Goal: Check status: Check status

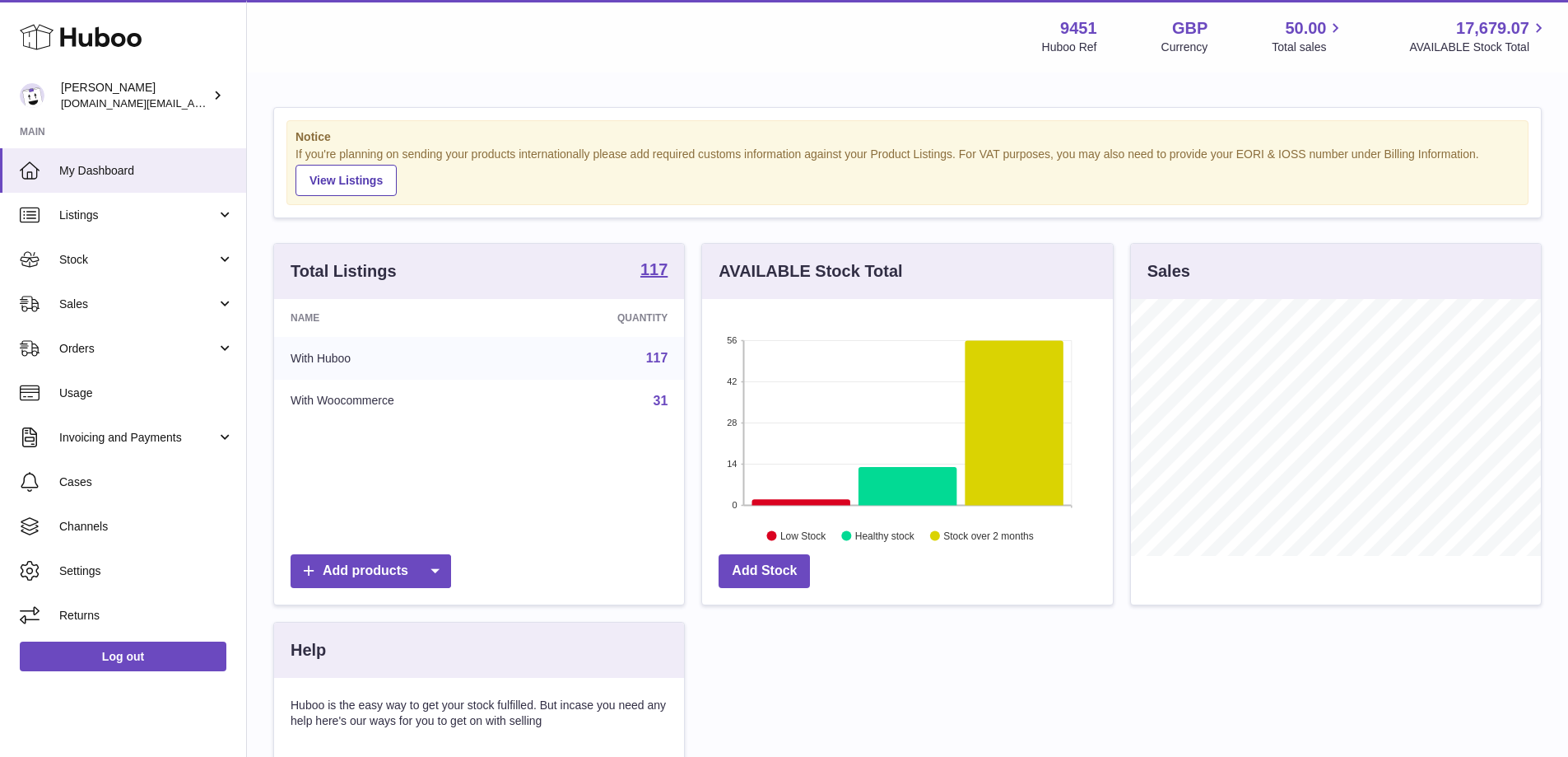
scroll to position [257, 410]
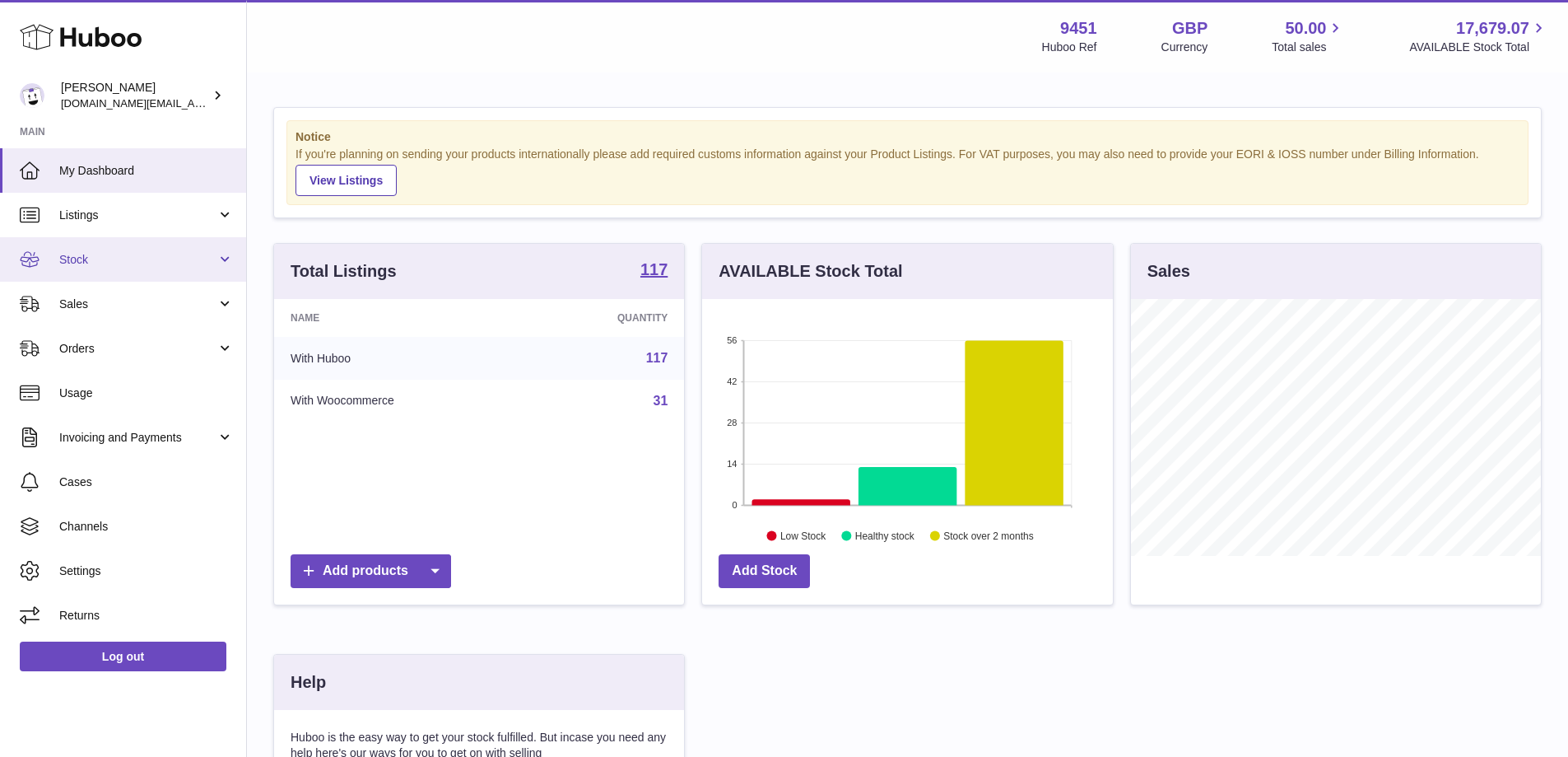
click at [148, 260] on span "Stock" at bounding box center [138, 259] width 157 height 16
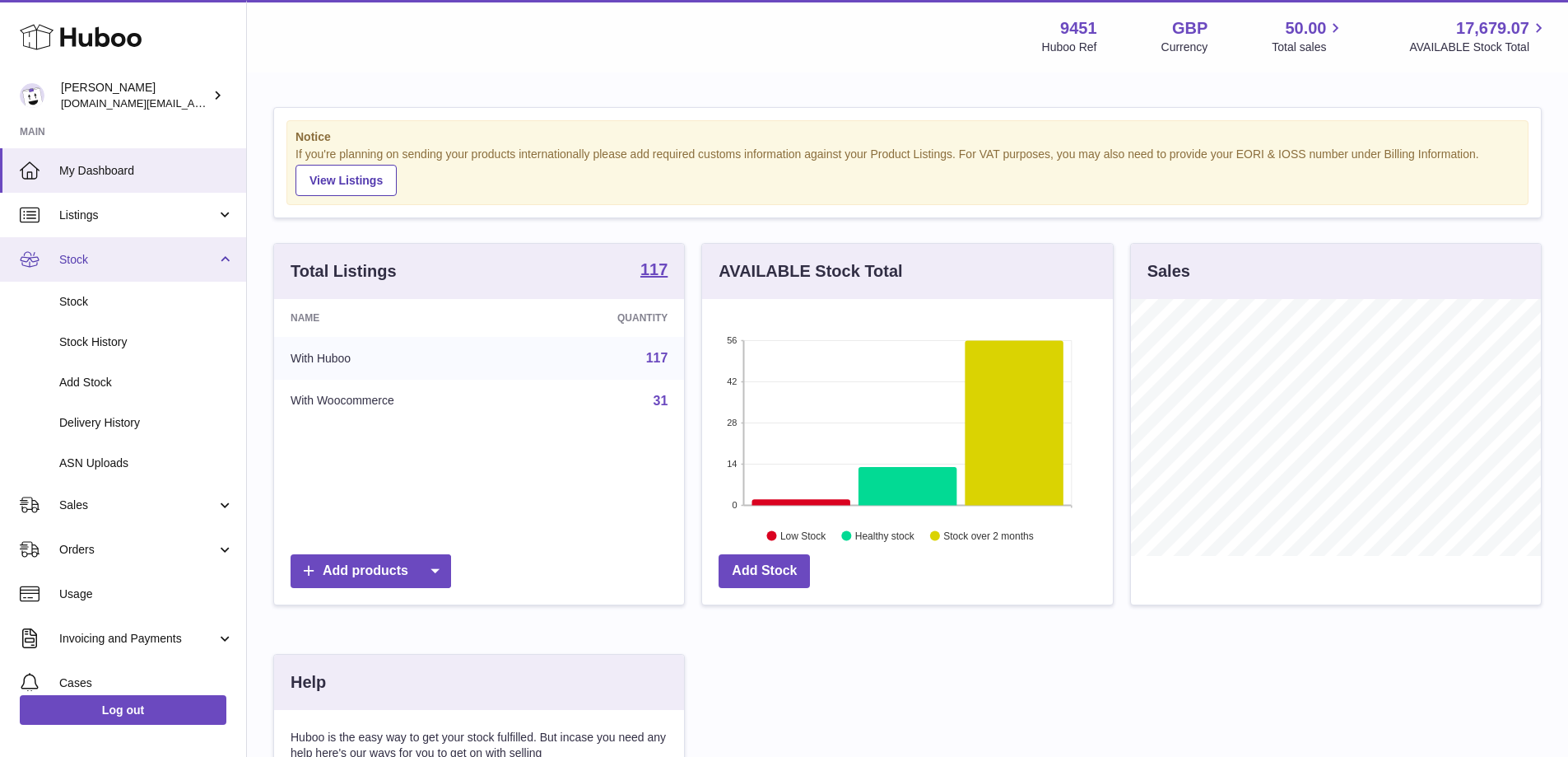
click at [148, 273] on link "Stock" at bounding box center [123, 259] width 246 height 44
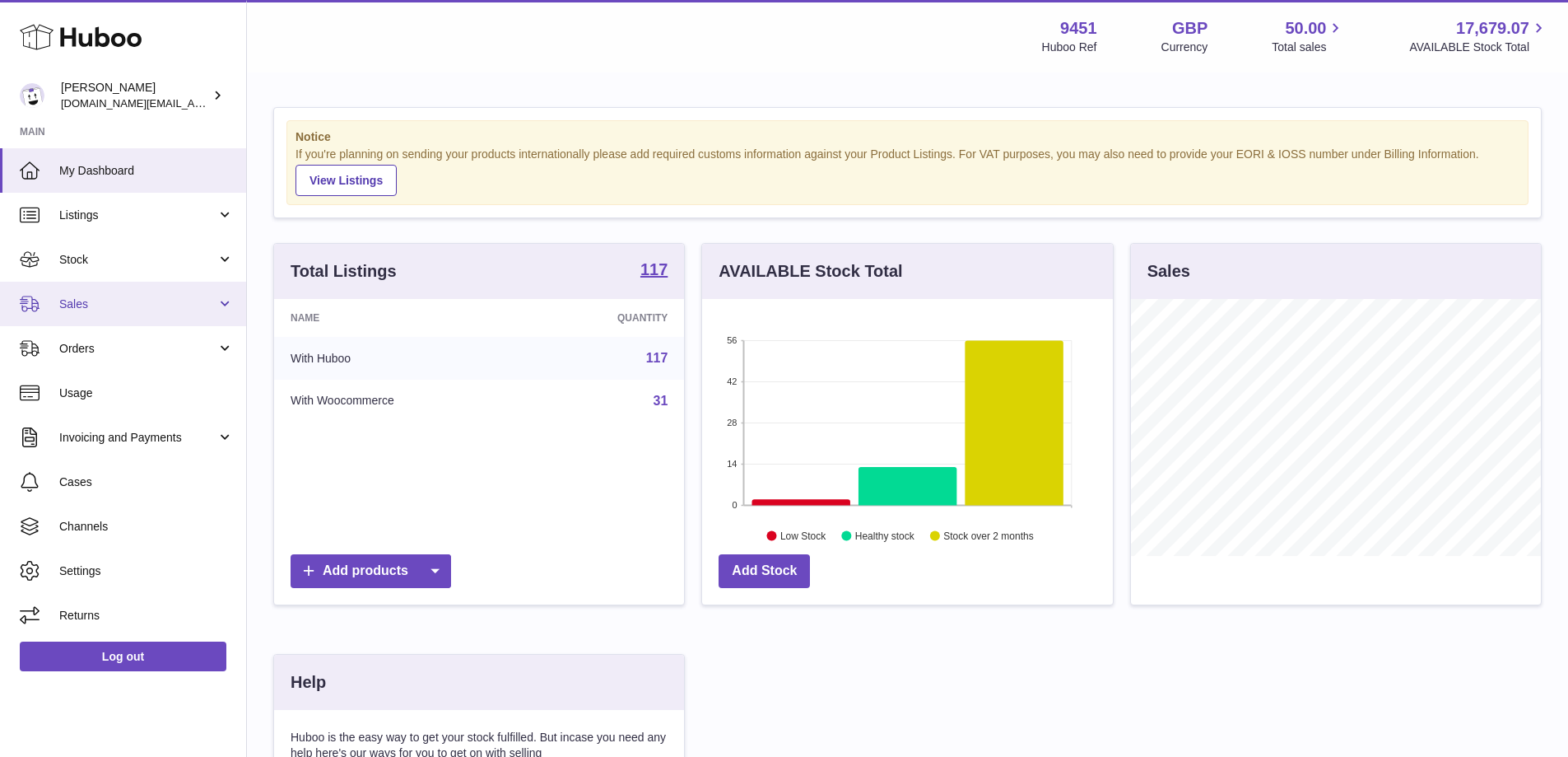
click at [143, 304] on span "Sales" at bounding box center [138, 304] width 157 height 16
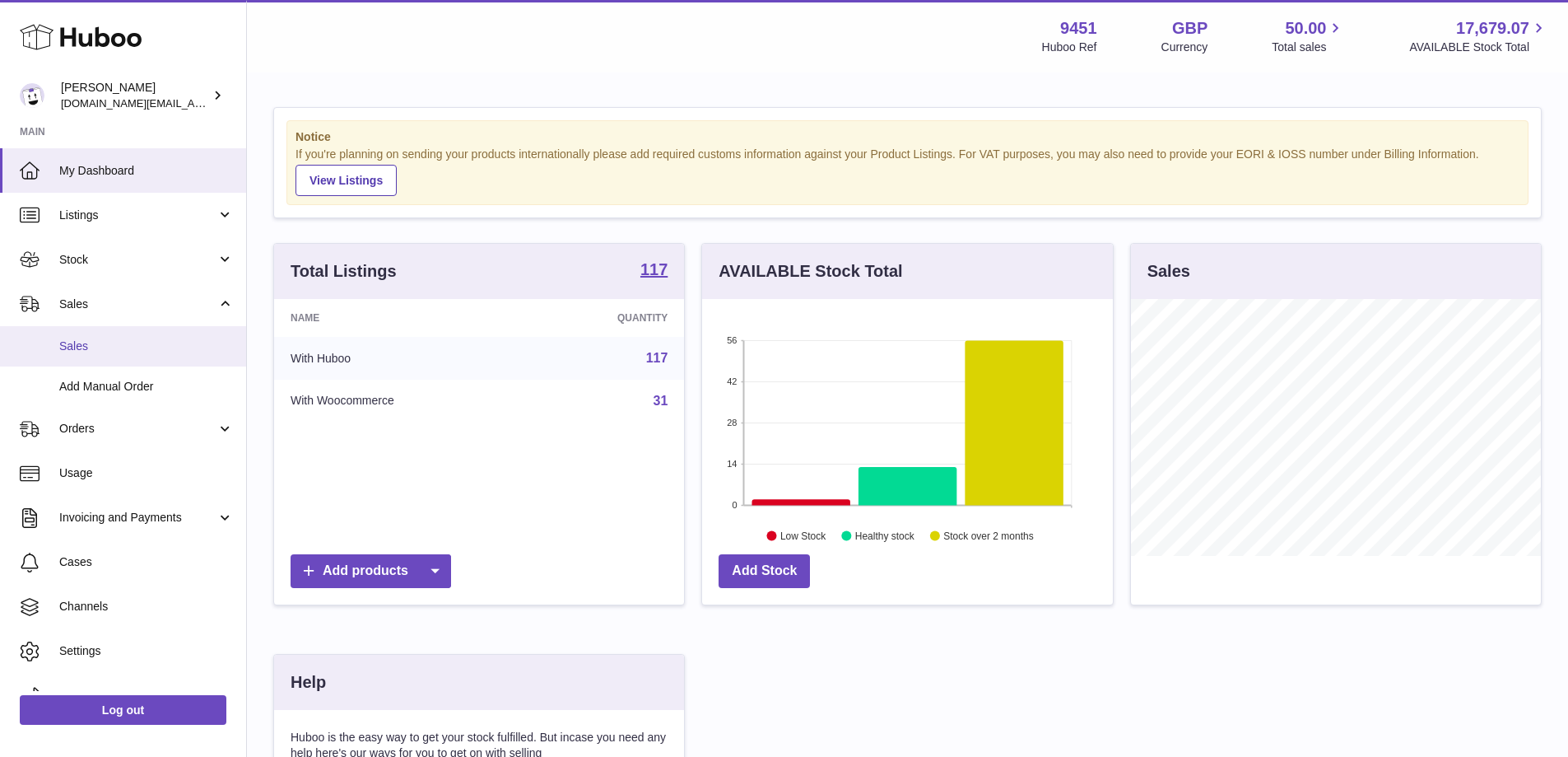
click at [124, 348] on span "Sales" at bounding box center [147, 346] width 175 height 16
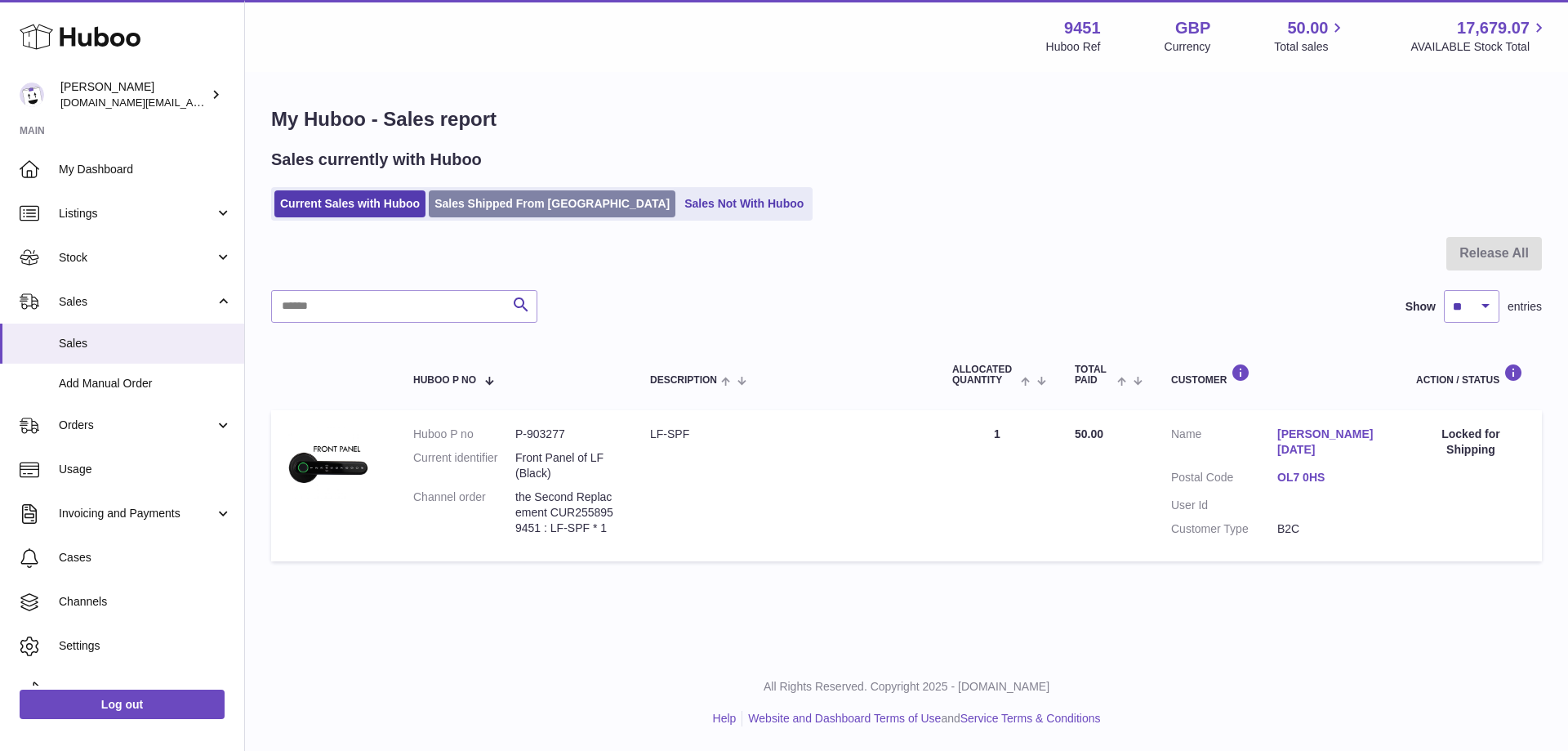
click at [493, 210] on link "Sales Shipped From [GEOGRAPHIC_DATA]" at bounding box center [552, 204] width 247 height 27
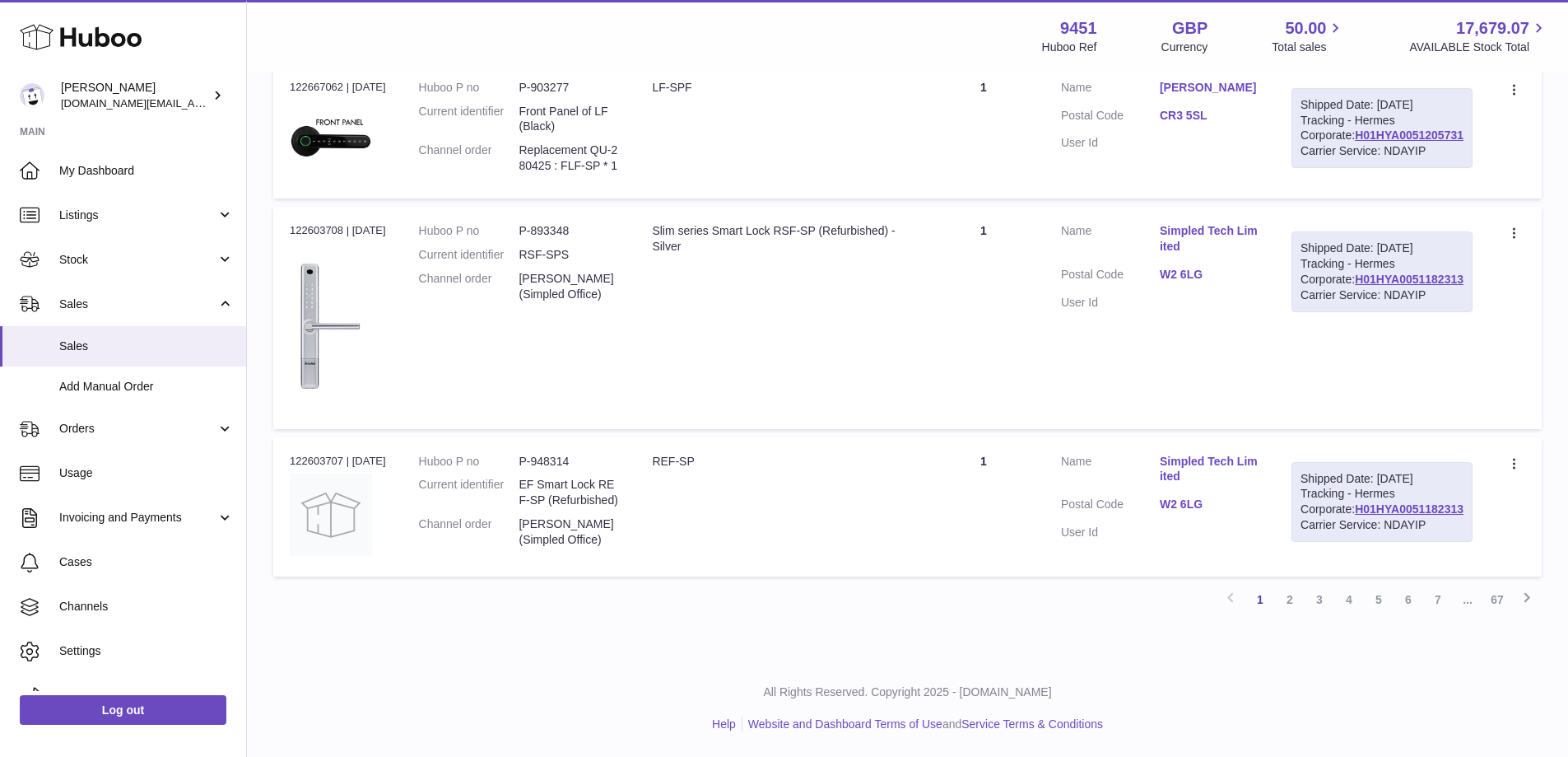
scroll to position [1698, 0]
click at [1313, 610] on link "3" at bounding box center [1319, 599] width 29 height 29
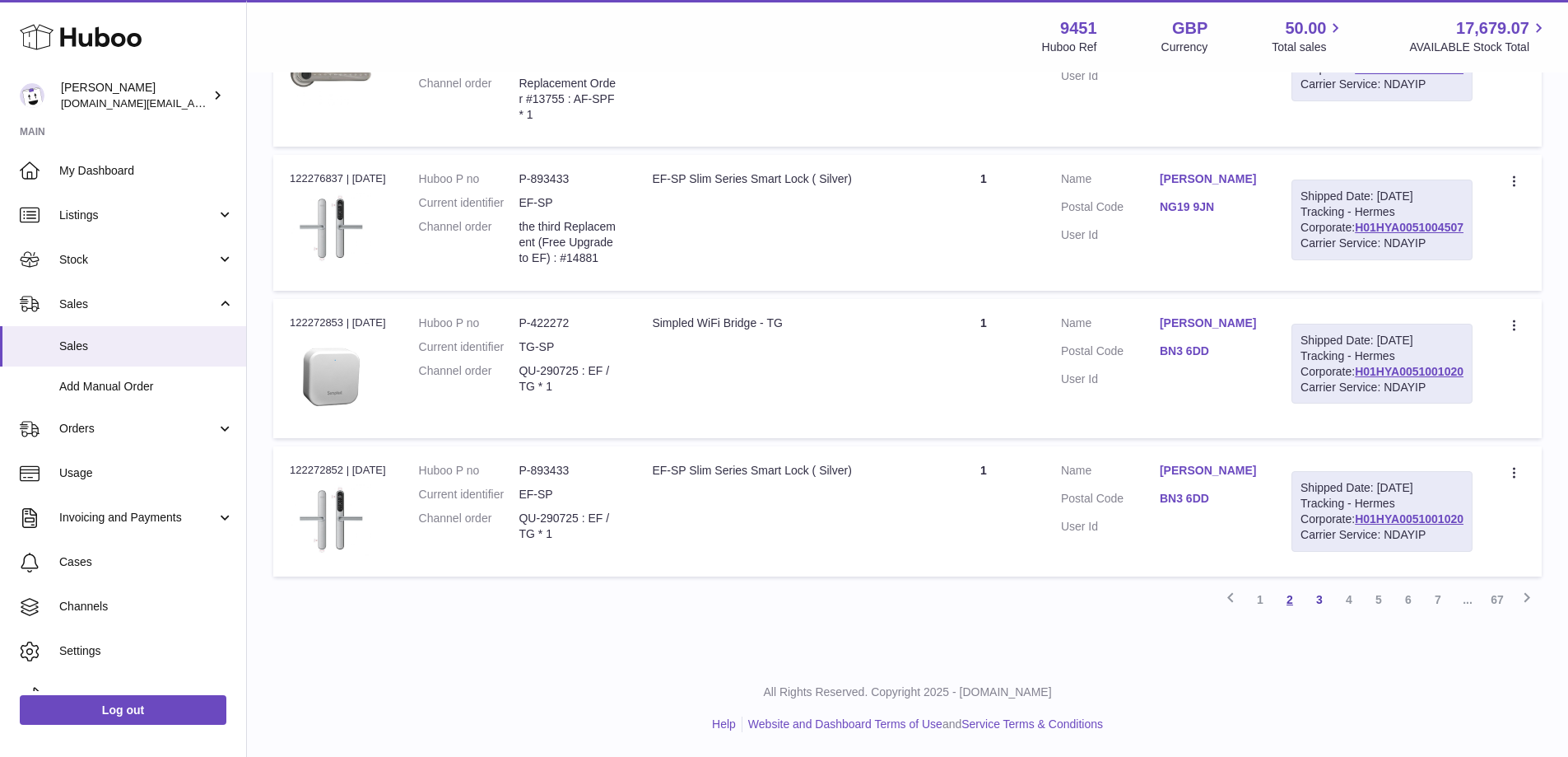
click at [1283, 613] on link "2" at bounding box center [1289, 599] width 29 height 29
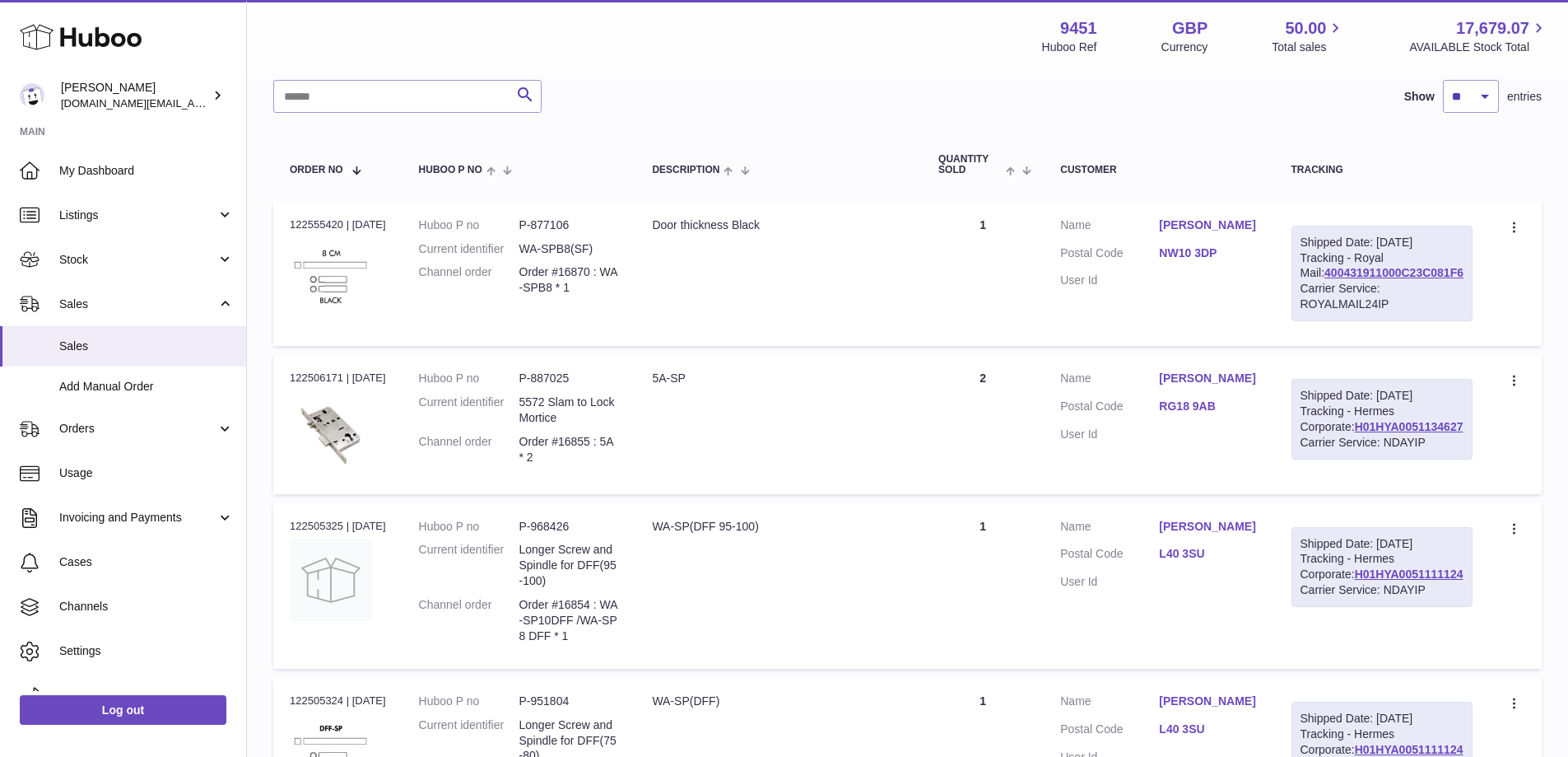
scroll to position [159, 0]
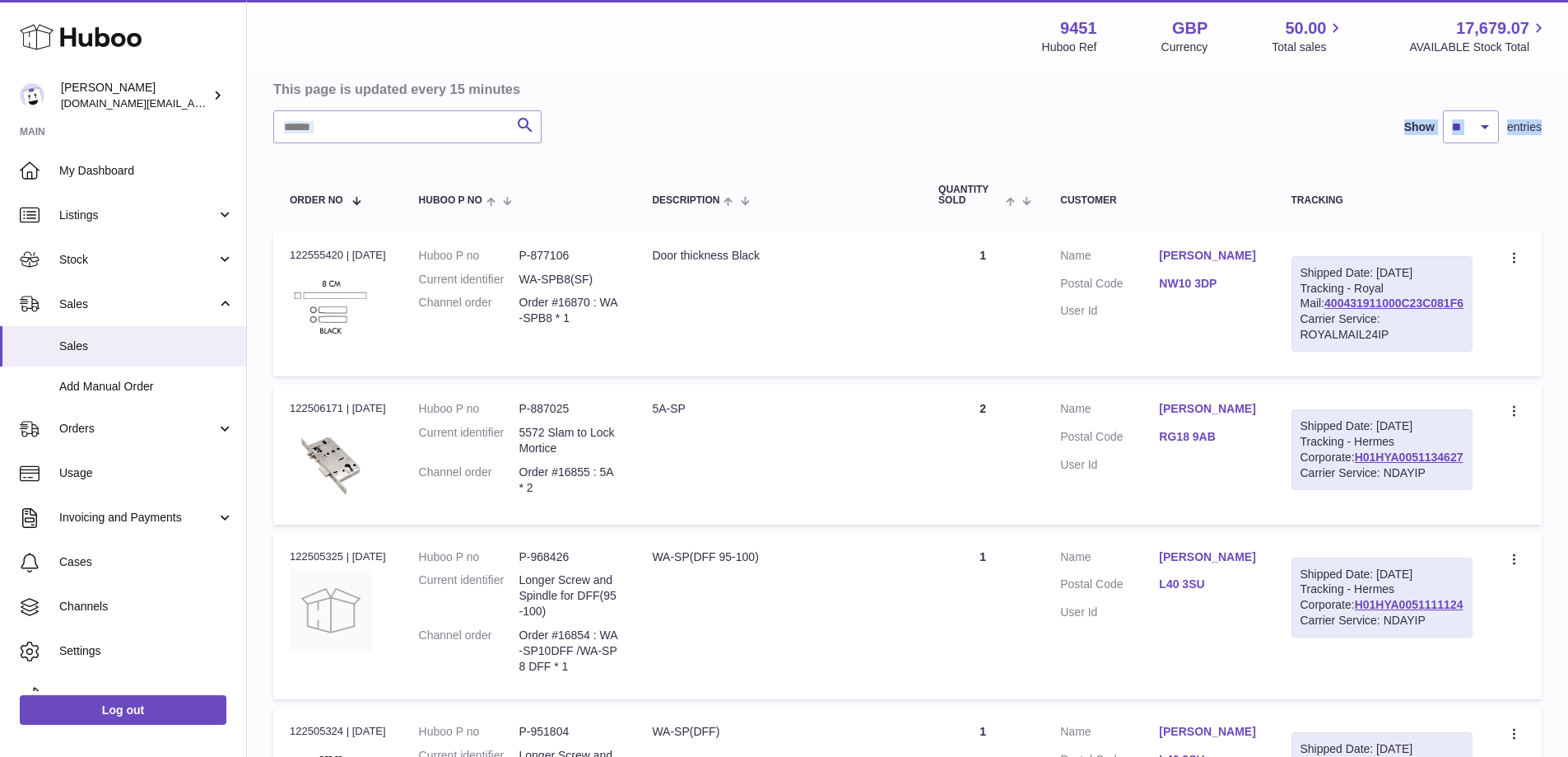
drag, startPoint x: 1566, startPoint y: 88, endPoint x: 1579, endPoint y: 228, distance: 140.6
click at [1568, 228] on html ".st0{fill:#141414;}" at bounding box center [784, 220] width 1568 height 757
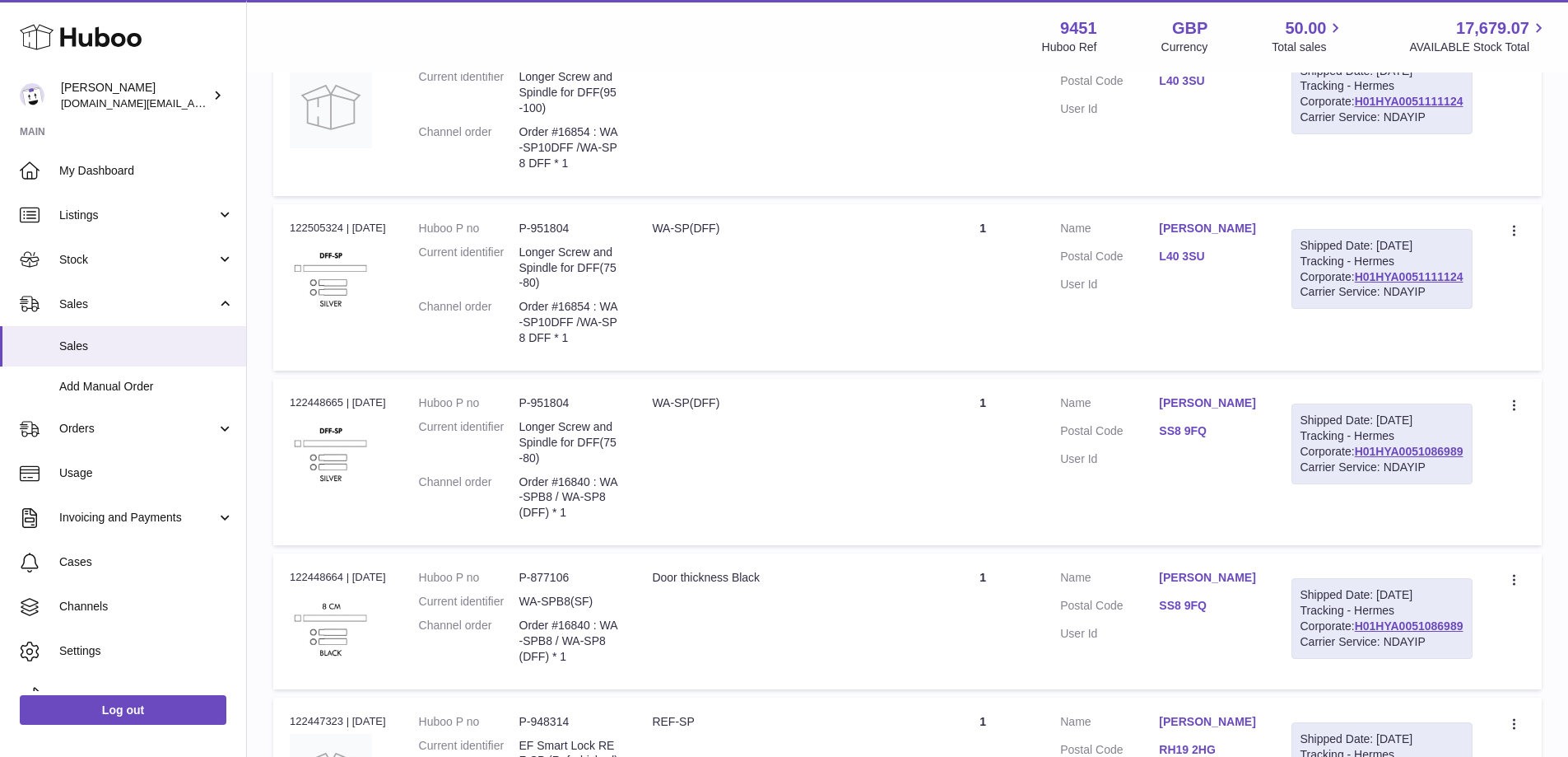
scroll to position [1514, 0]
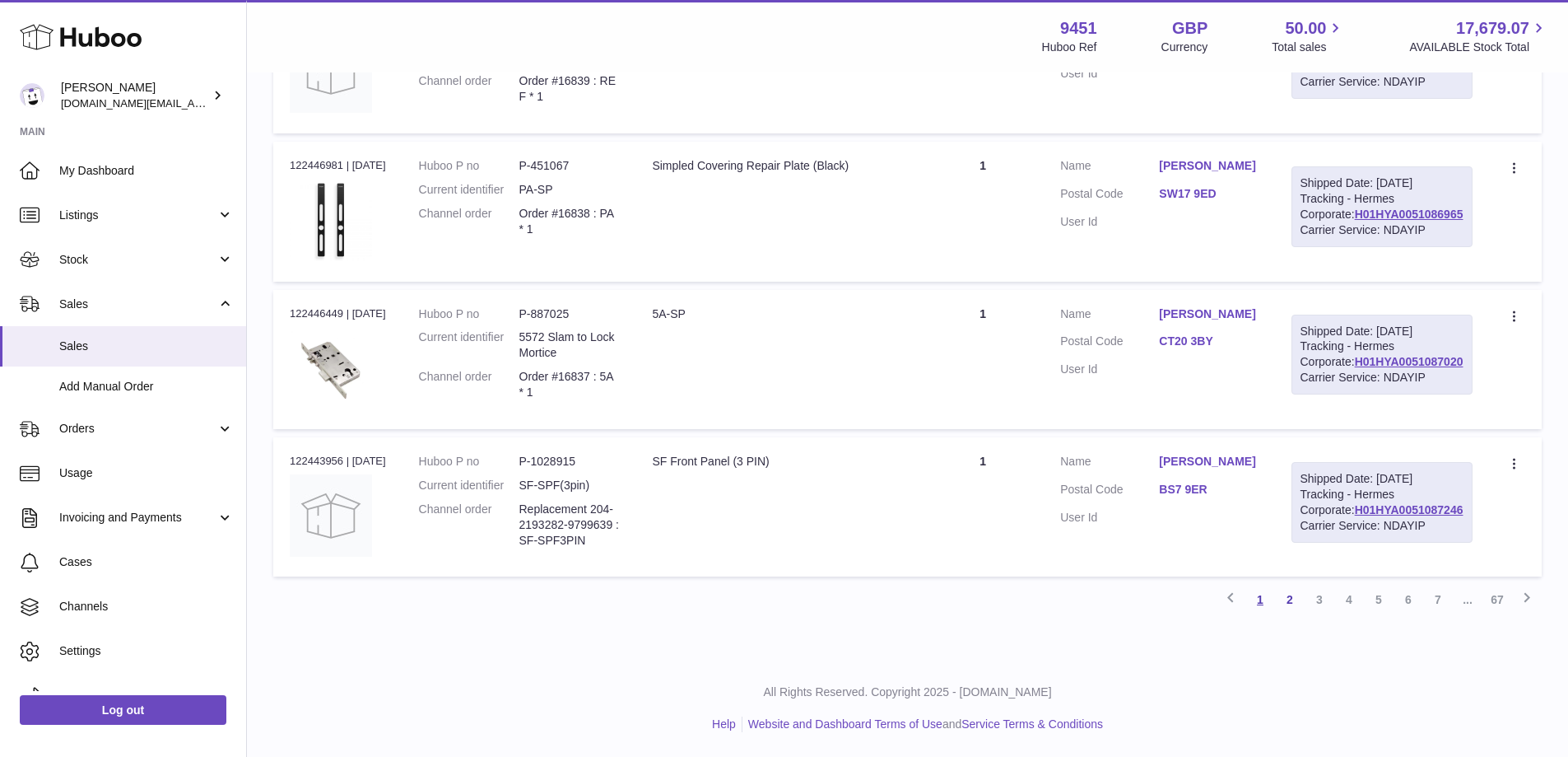
click at [1262, 607] on link "1" at bounding box center [1260, 599] width 29 height 29
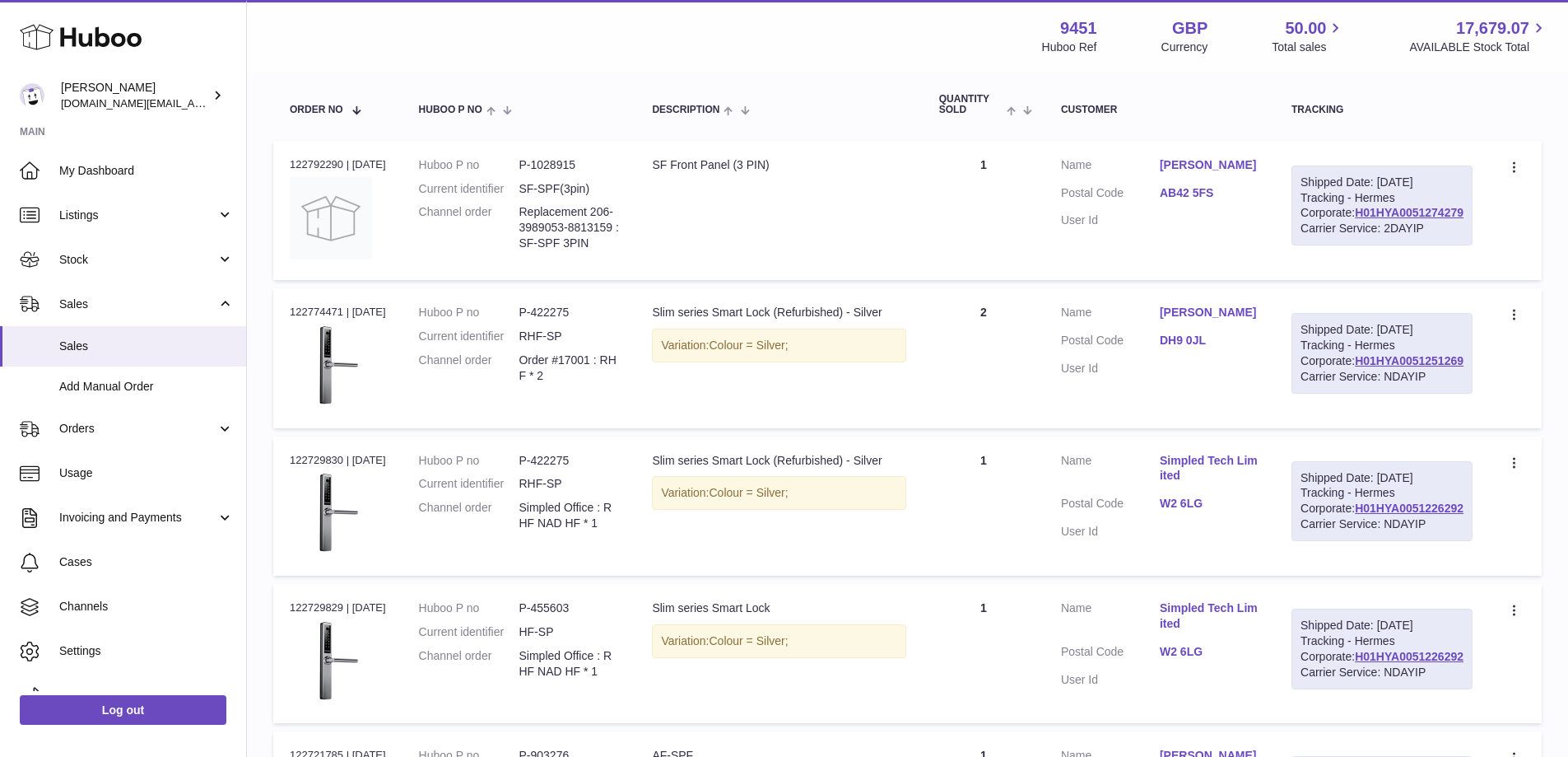
scroll to position [238, 0]
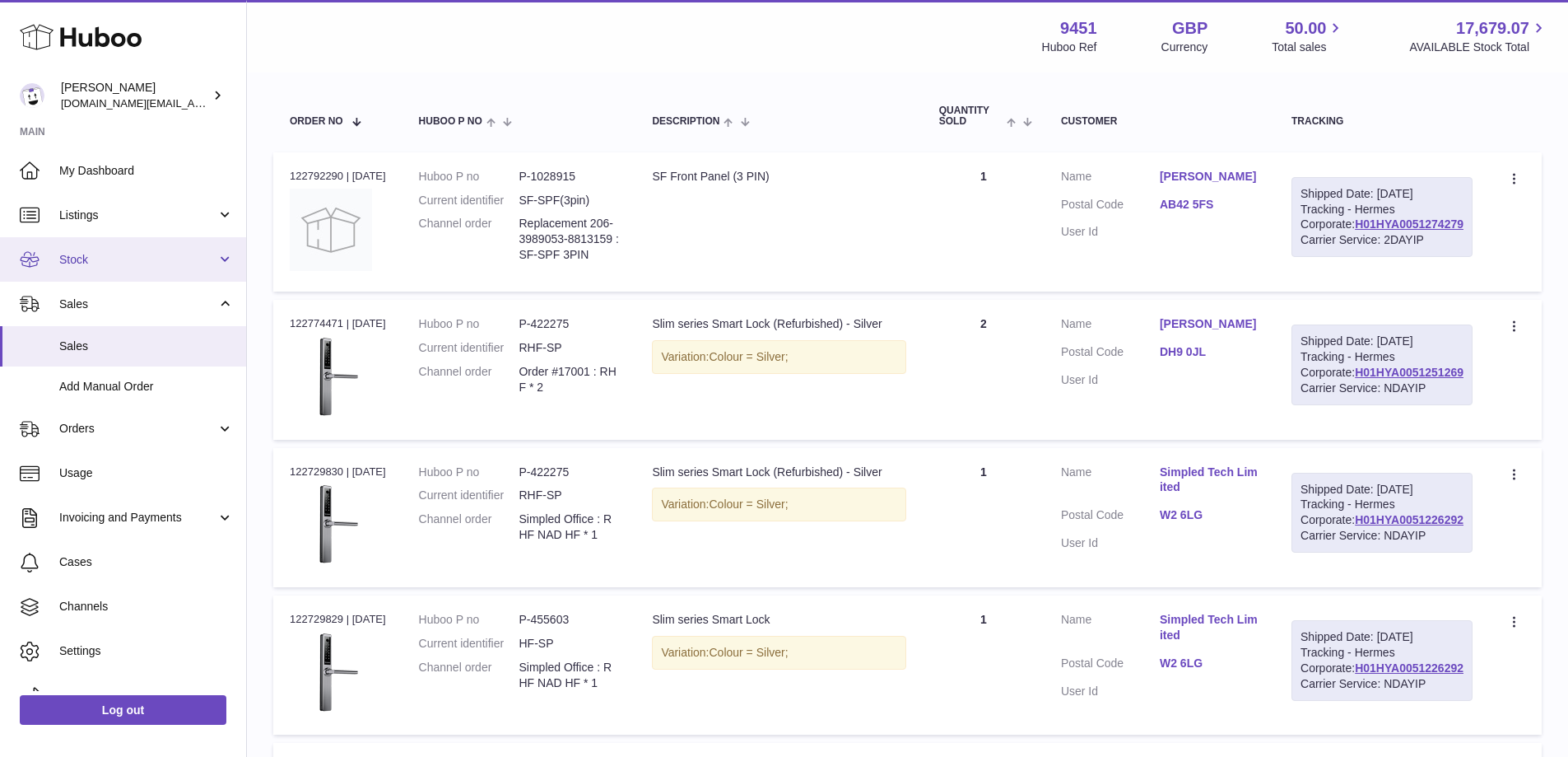
click at [123, 265] on span "Stock" at bounding box center [138, 259] width 157 height 16
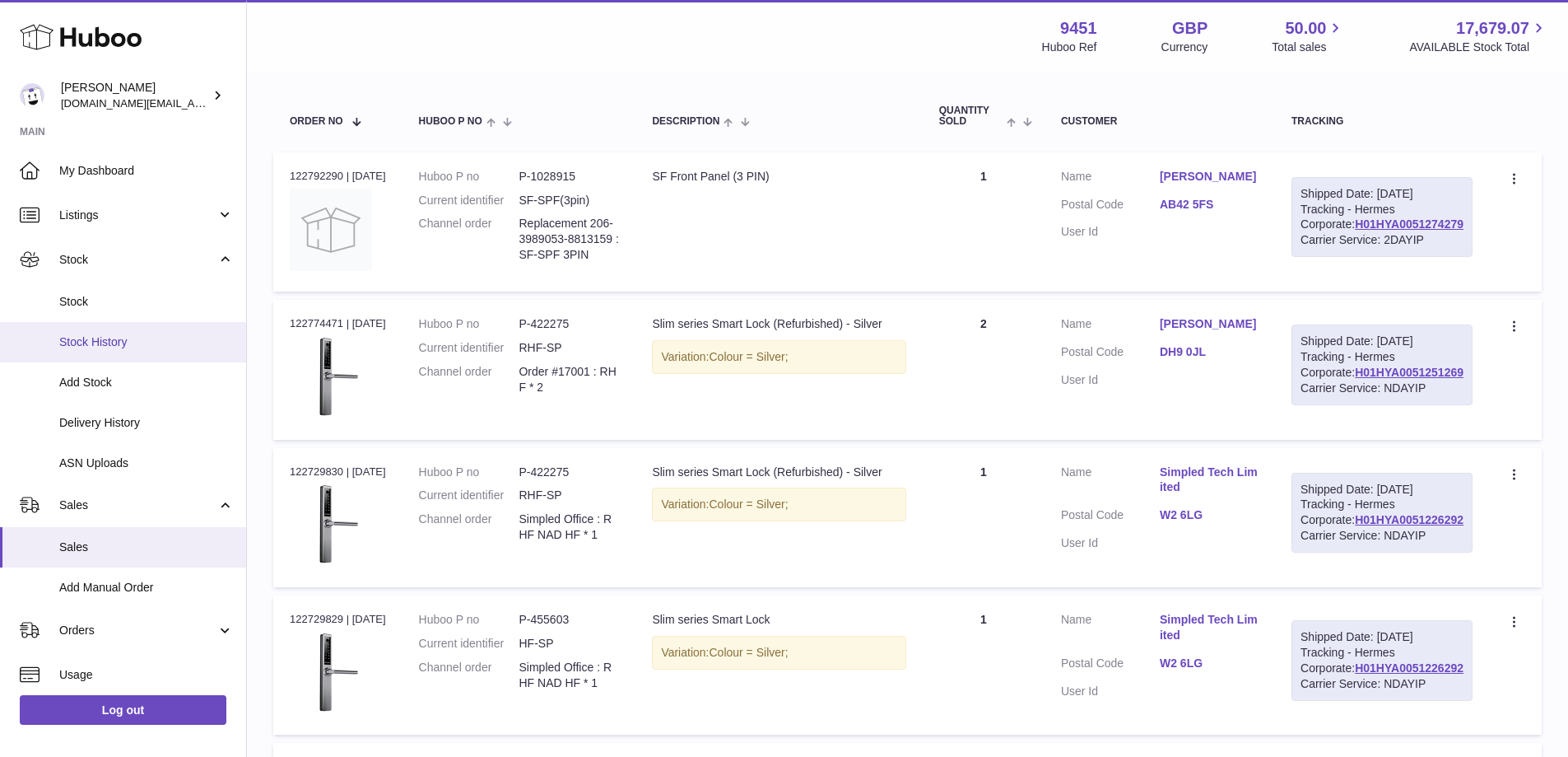
click at [131, 347] on span "Stock History" at bounding box center [147, 342] width 175 height 16
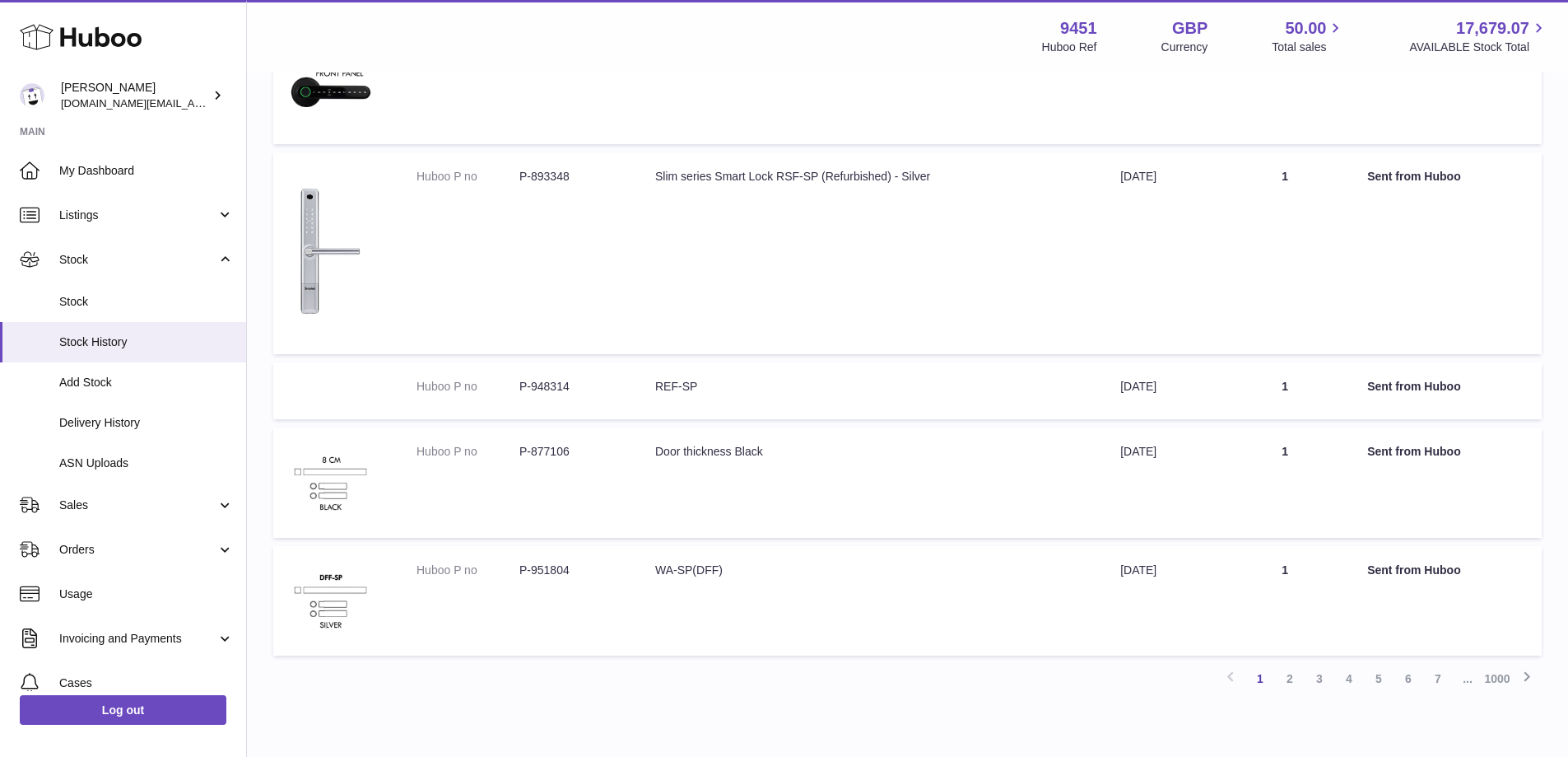
scroll to position [783, 0]
click at [1287, 679] on link "2" at bounding box center [1289, 674] width 29 height 29
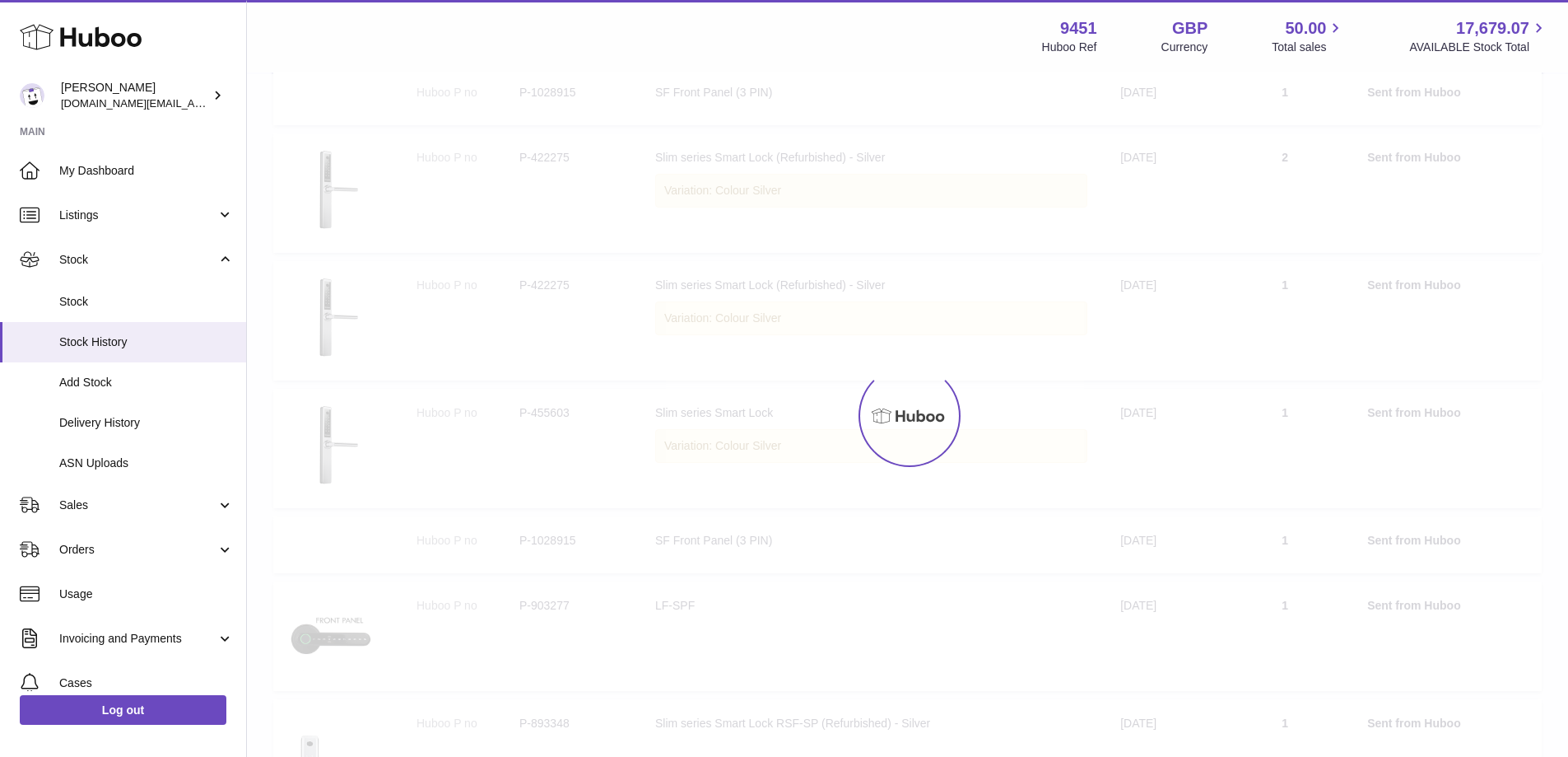
scroll to position [74, 0]
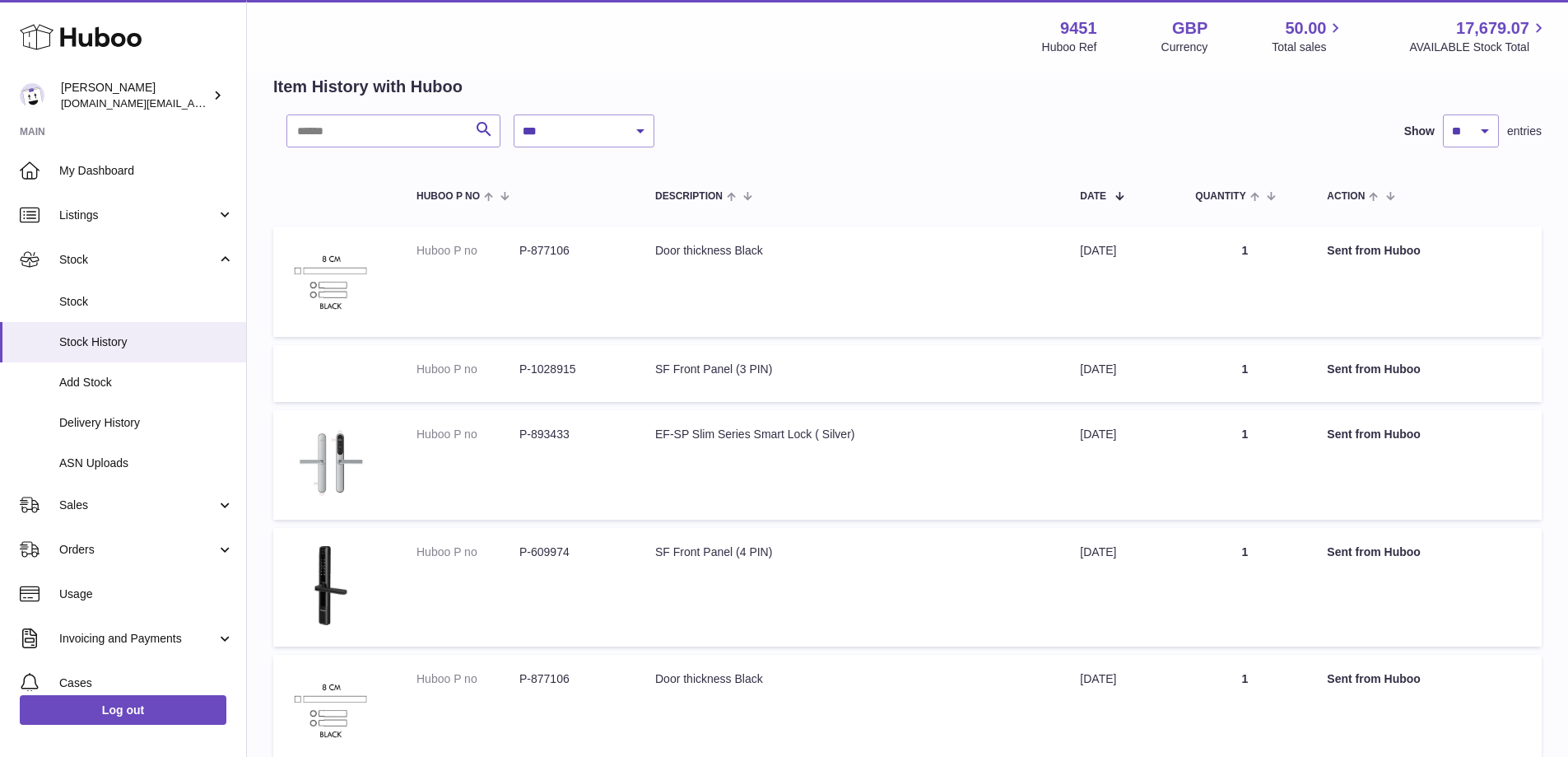
click at [1285, 678] on td "Quantity 1" at bounding box center [1244, 710] width 131 height 111
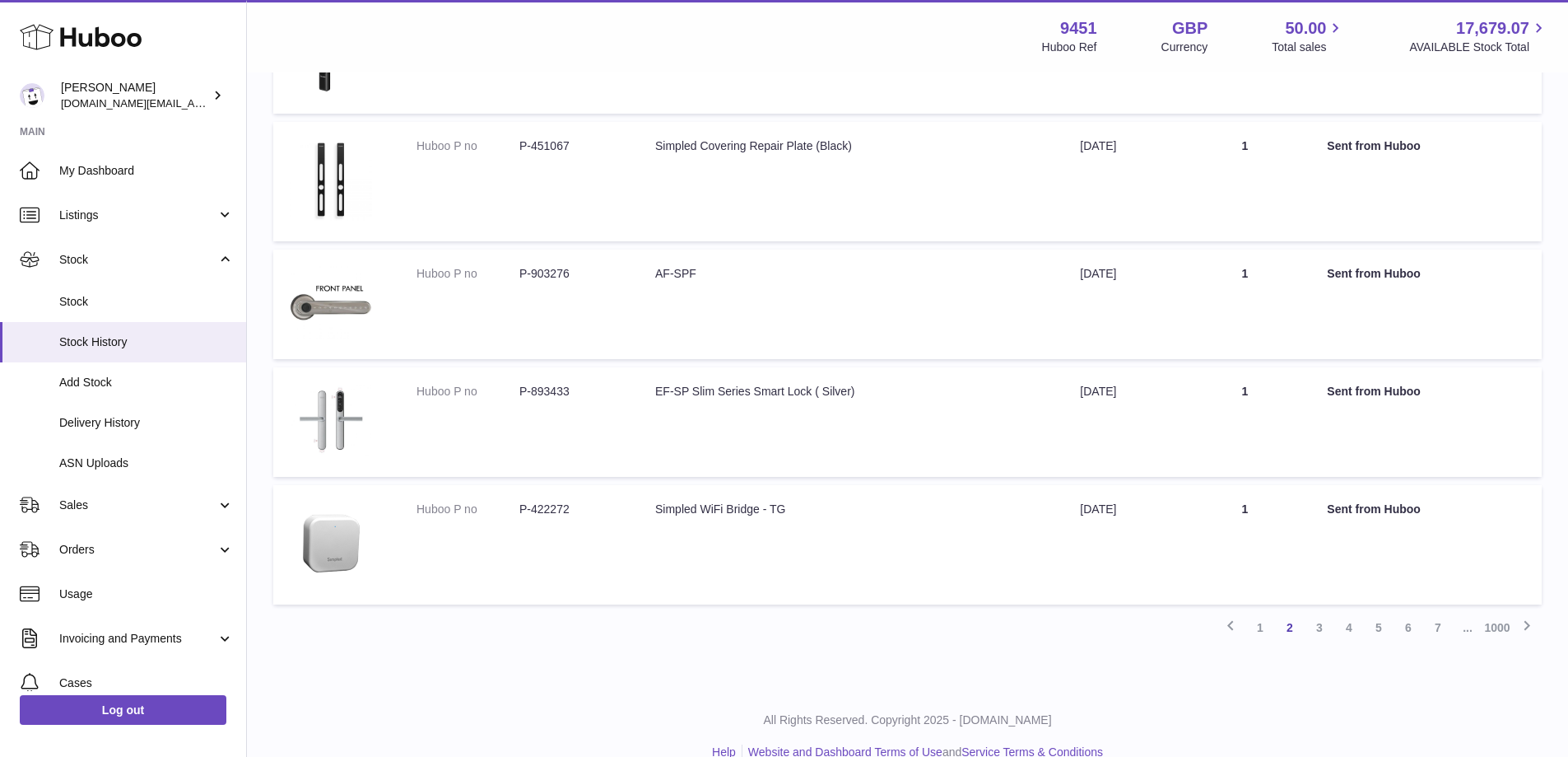
scroll to position [881, 0]
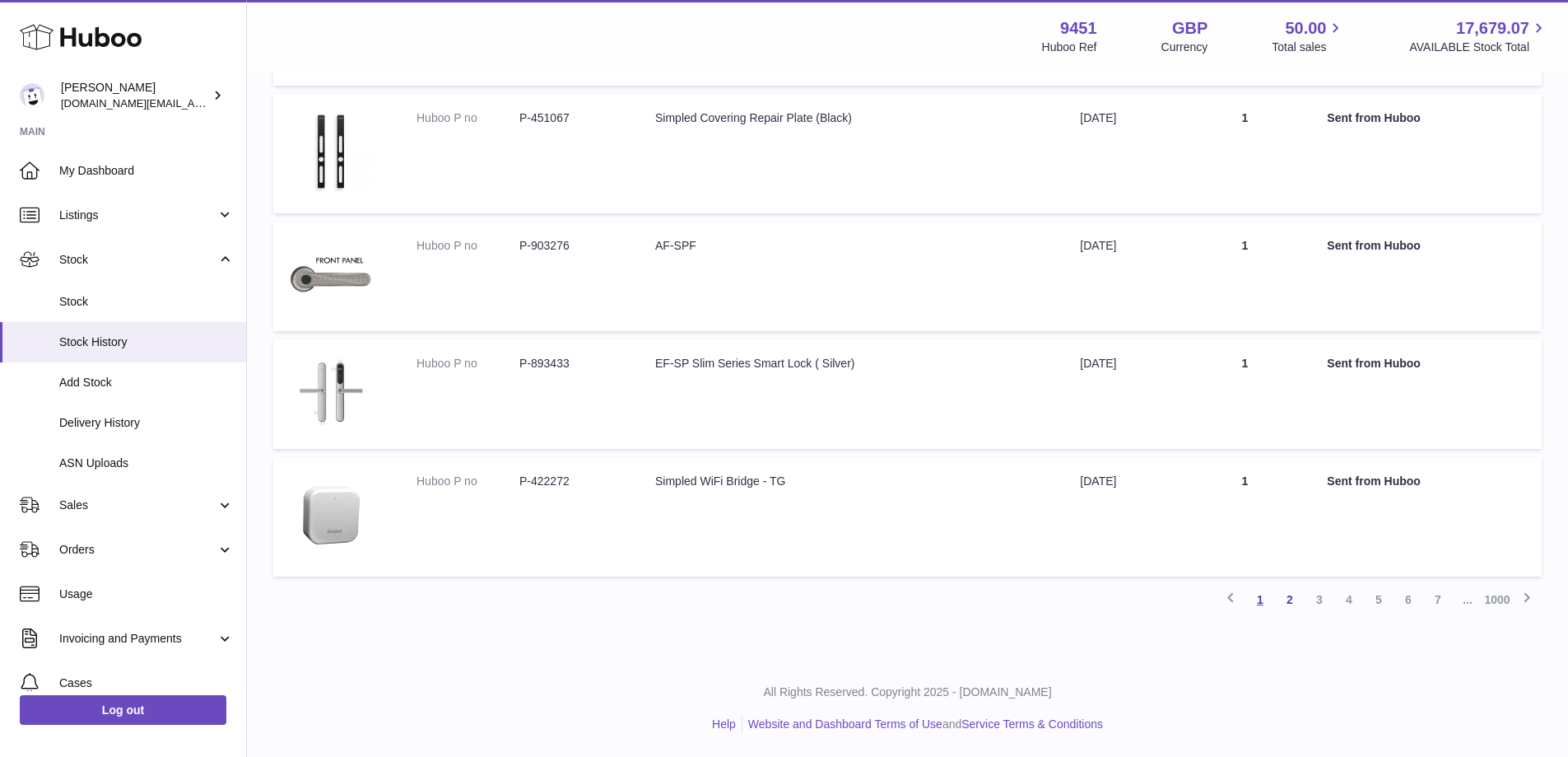
click at [1254, 592] on link "1" at bounding box center [1260, 599] width 29 height 29
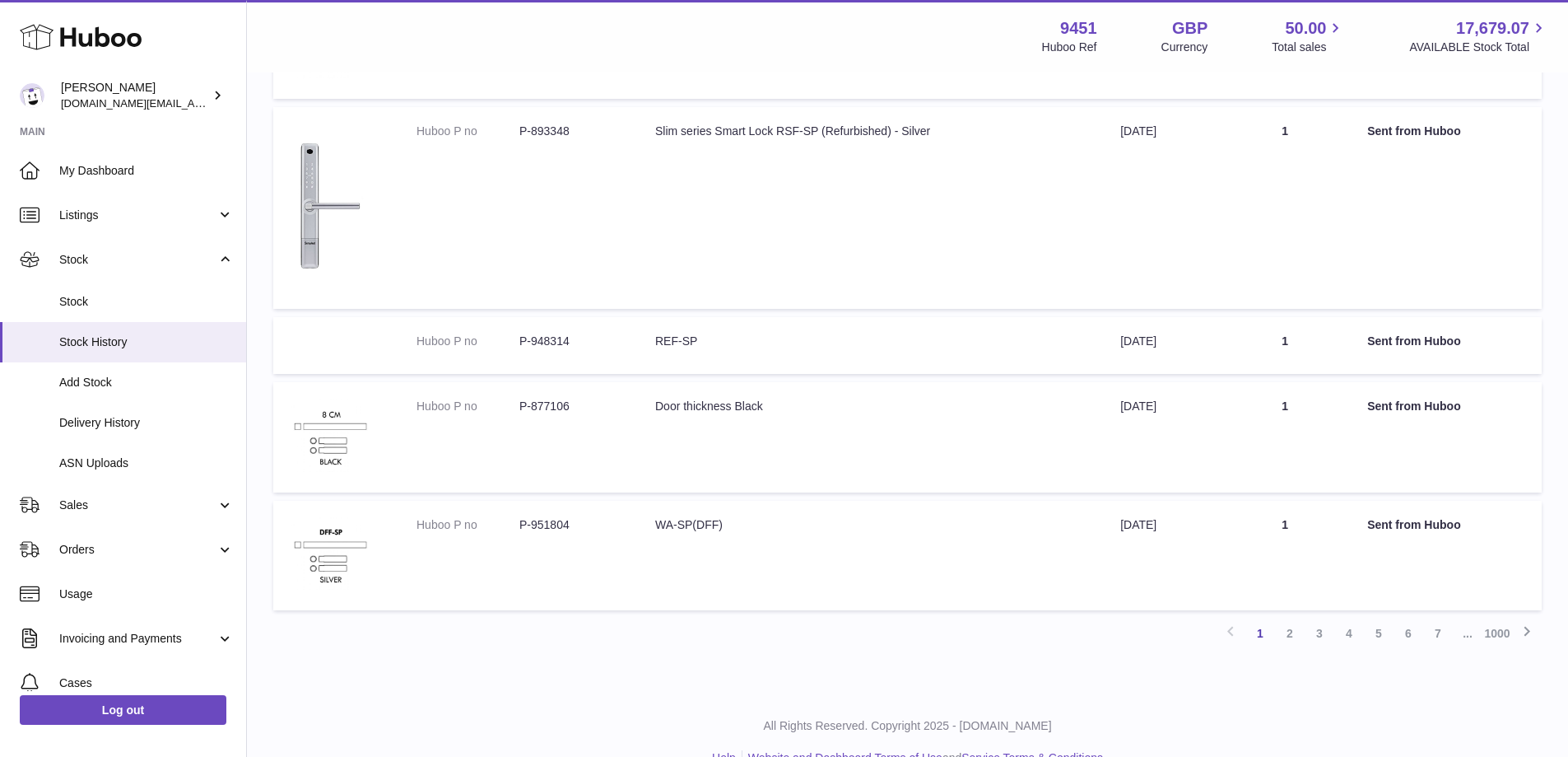
scroll to position [858, 0]
